Goal: Navigation & Orientation: Find specific page/section

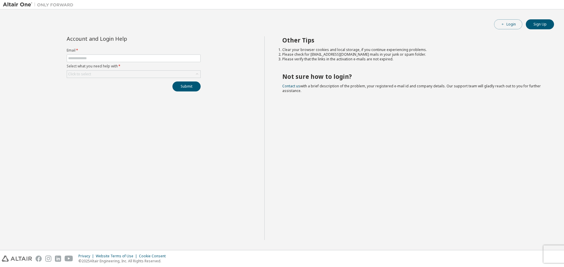
click at [511, 24] on button "Login" at bounding box center [508, 24] width 28 height 10
click at [100, 58] on input "text" at bounding box center [133, 58] width 131 height 5
type input "**********"
click at [111, 75] on div "Click to select" at bounding box center [133, 74] width 133 height 7
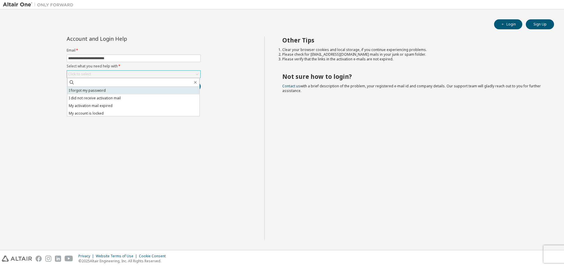
click at [93, 90] on li "I forgot my password" at bounding box center [133, 91] width 132 height 8
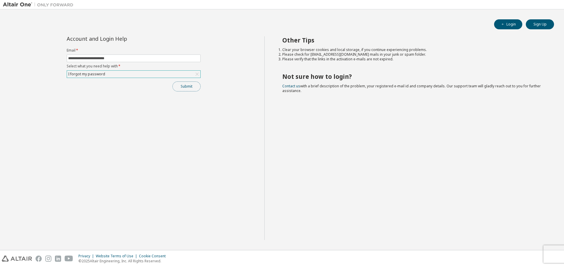
click at [186, 87] on button "Submit" at bounding box center [186, 87] width 28 height 10
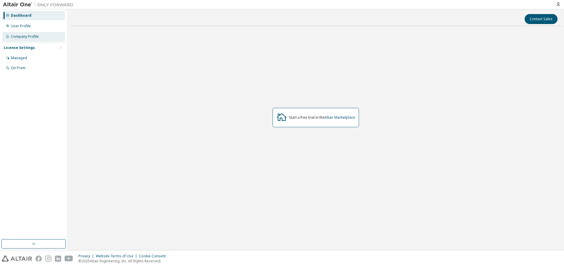
click at [37, 36] on div "Company Profile" at bounding box center [25, 36] width 28 height 5
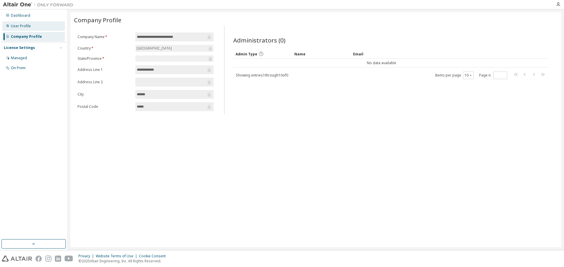
click at [27, 28] on div "User Profile" at bounding box center [21, 26] width 20 height 5
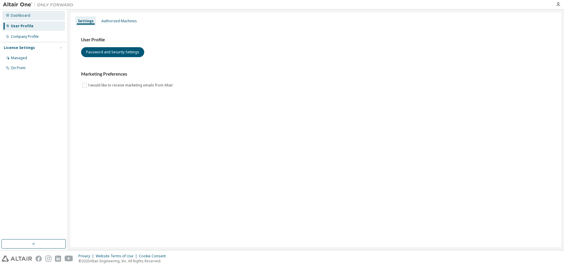
click at [20, 20] on div "Dashboard" at bounding box center [33, 15] width 63 height 9
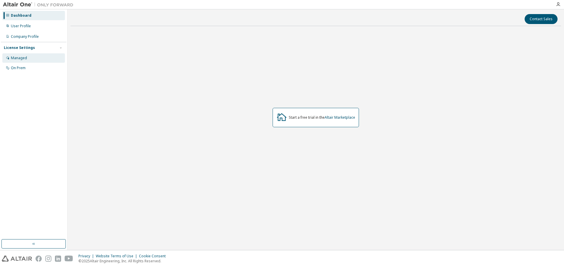
click at [19, 55] on div "Managed" at bounding box center [33, 57] width 63 height 9
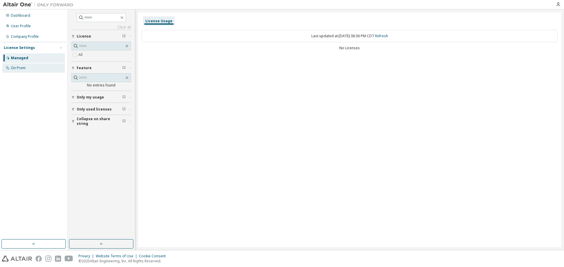
click at [17, 65] on div "On Prem" at bounding box center [33, 67] width 63 height 9
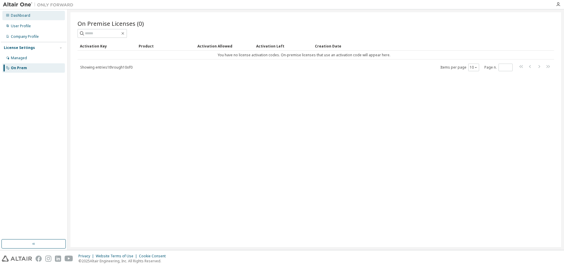
click at [20, 15] on div "Dashboard" at bounding box center [20, 15] width 19 height 5
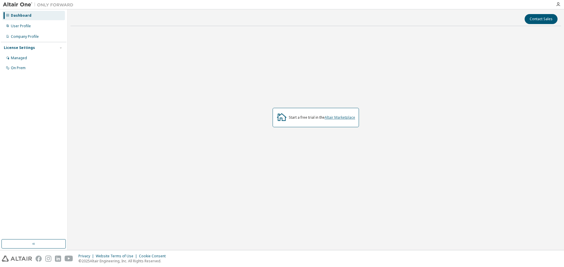
click at [343, 118] on link "Altair Marketplace" at bounding box center [339, 117] width 31 height 5
